Goal: Task Accomplishment & Management: Use online tool/utility

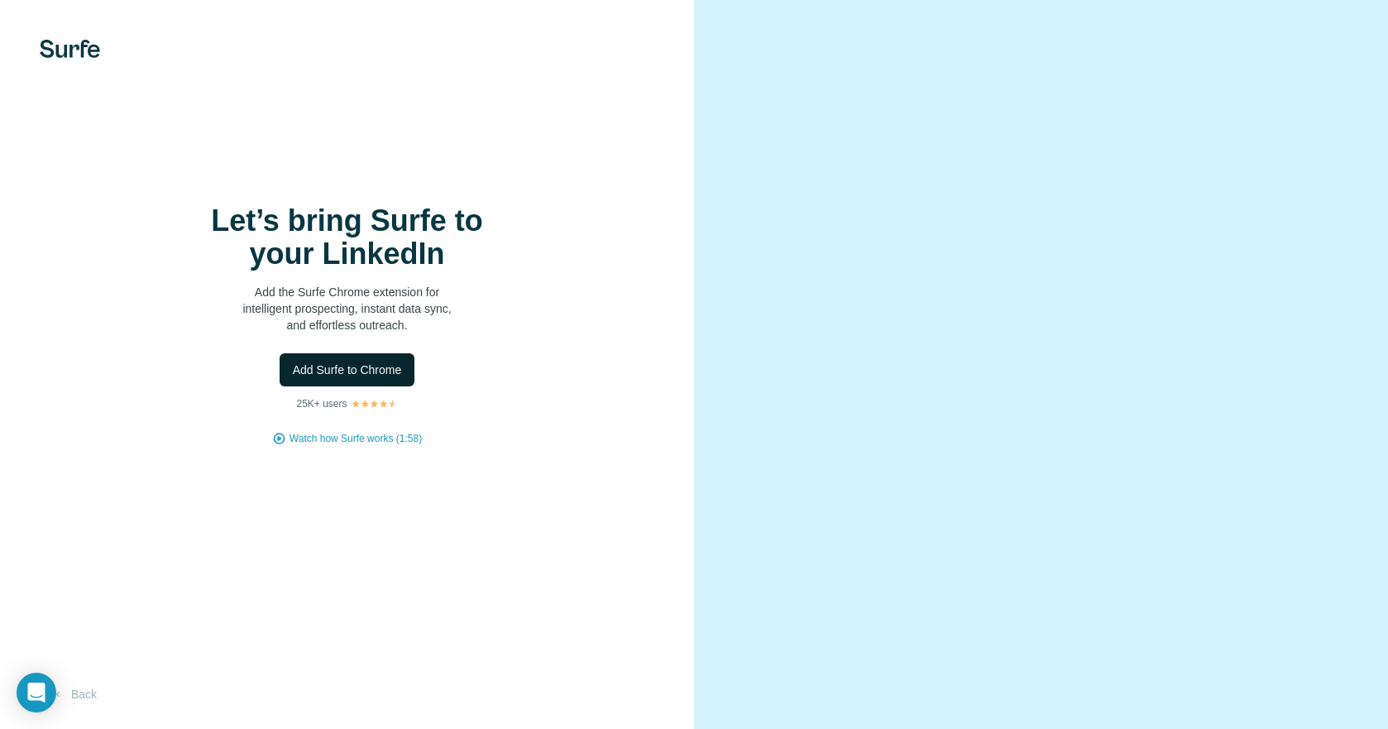
click at [397, 376] on span "Add Surfe to Chrome" at bounding box center [347, 369] width 109 height 17
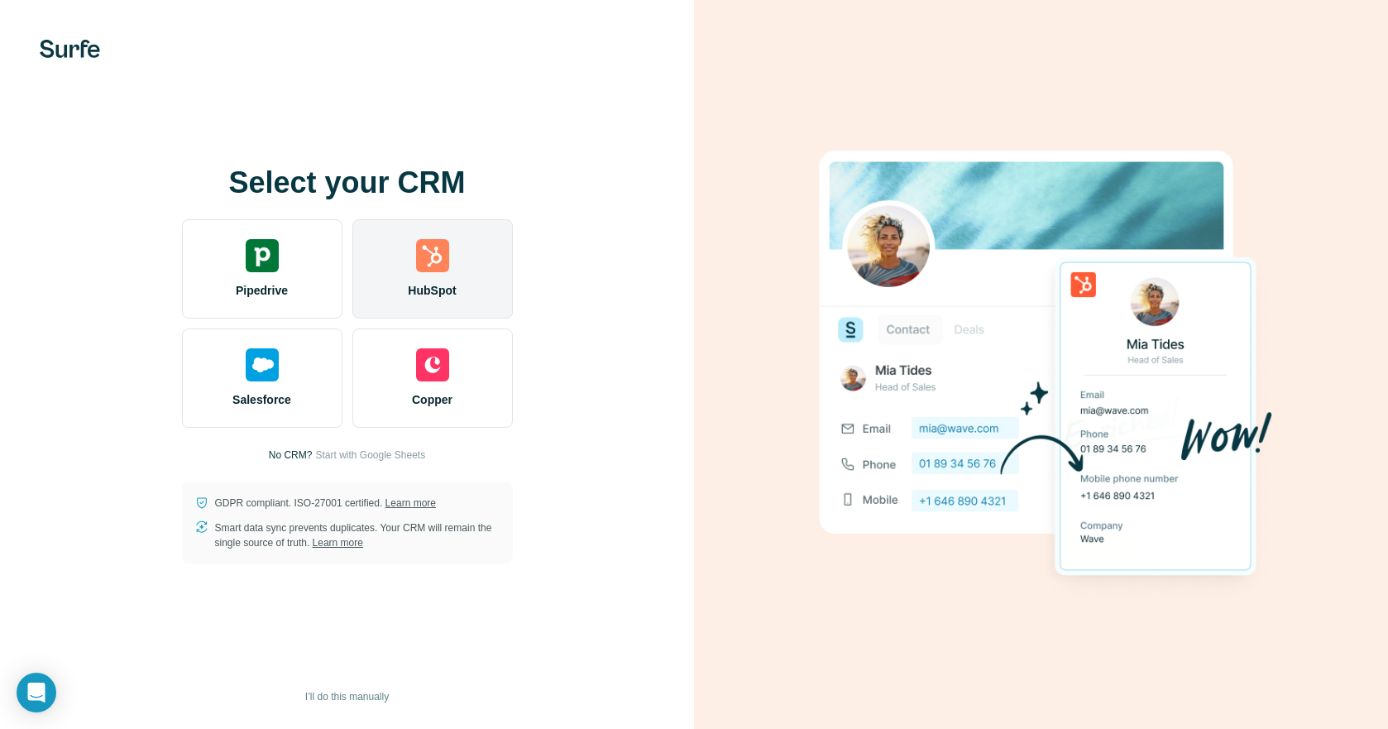
click at [399, 267] on div "HubSpot" at bounding box center [432, 268] width 160 height 99
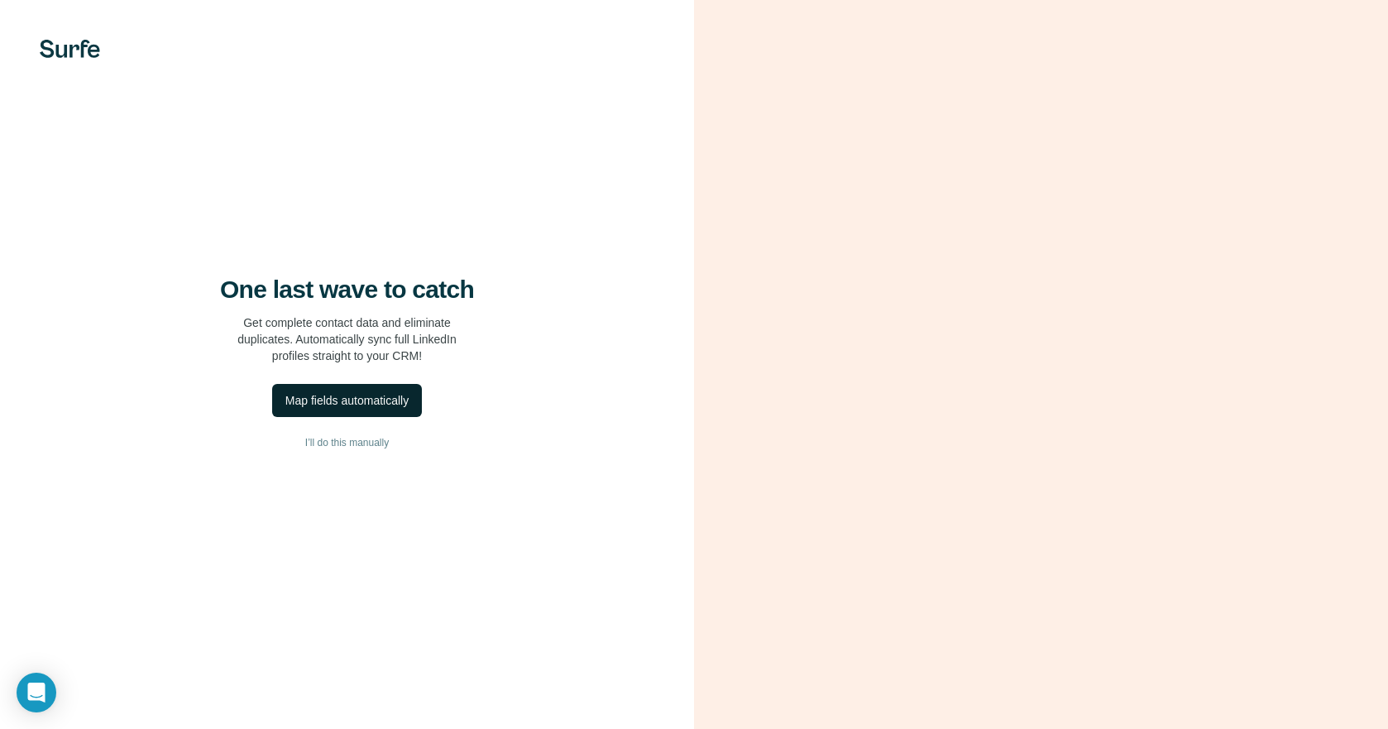
click at [370, 409] on div "Map fields automatically" at bounding box center [346, 400] width 123 height 17
